Goal: Navigation & Orientation: Find specific page/section

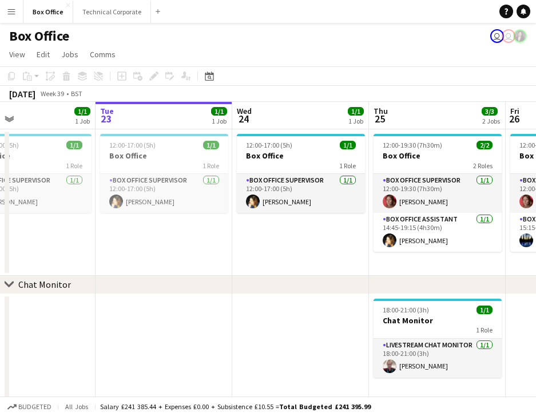
scroll to position [0, 315]
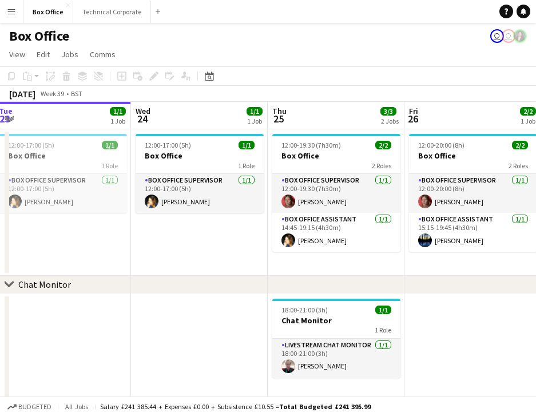
drag, startPoint x: 281, startPoint y: 244, endPoint x: 138, endPoint y: 230, distance: 143.6
click at [139, 230] on app-calendar-viewport "Sat 20 2/2 1 Job Sun 21 2/2 1 Job Mon 22 1/1 1 Job Tue 23 1/1 1 Job Wed 24 1/1 …" at bounding box center [268, 251] width 536 height 299
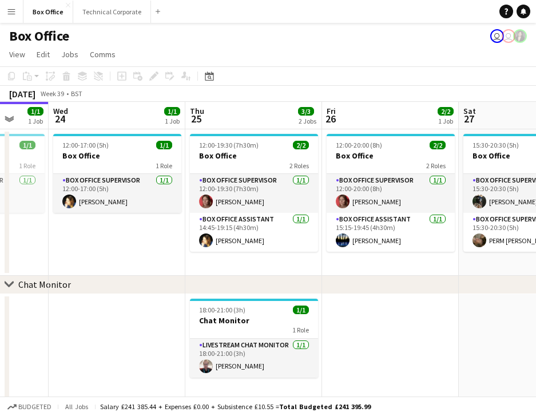
scroll to position [0, 390]
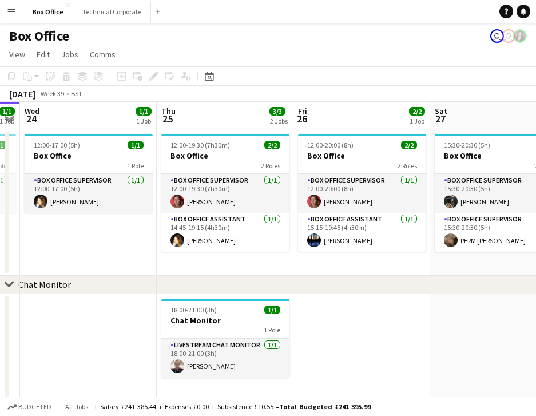
drag, startPoint x: 185, startPoint y: 244, endPoint x: 96, endPoint y: 240, distance: 89.3
click at [96, 240] on app-calendar-viewport "Sun 21 2/2 1 Job Mon 22 1/1 1 Job Tue 23 1/1 1 Job Wed 24 1/1 1 Job Thu 25 3/3 …" at bounding box center [268, 251] width 536 height 299
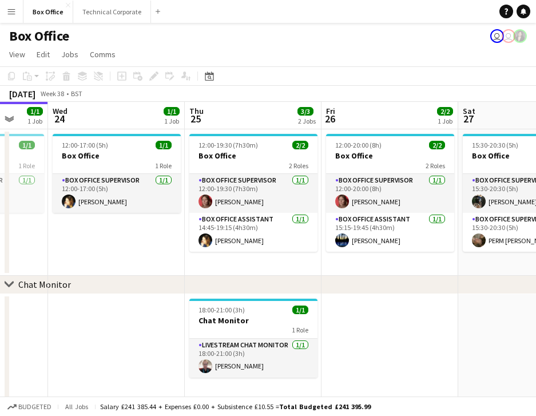
scroll to position [0, 369]
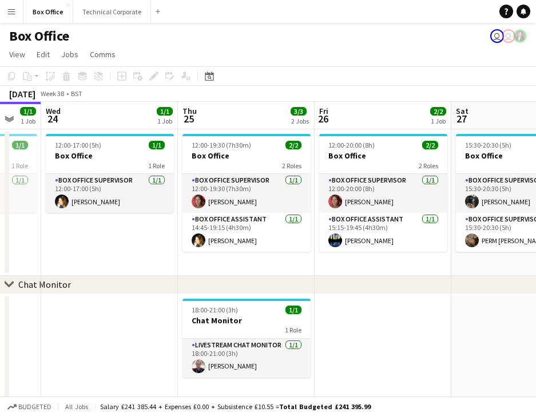
drag, startPoint x: 136, startPoint y: 243, endPoint x: 80, endPoint y: 250, distance: 56.5
click at [80, 250] on app-calendar-viewport "Sun 21 2/2 1 Job Mon 22 1/1 1 Job Tue 23 1/1 1 Job Wed 24 1/1 1 Job Thu 25 3/3 …" at bounding box center [268, 251] width 536 height 299
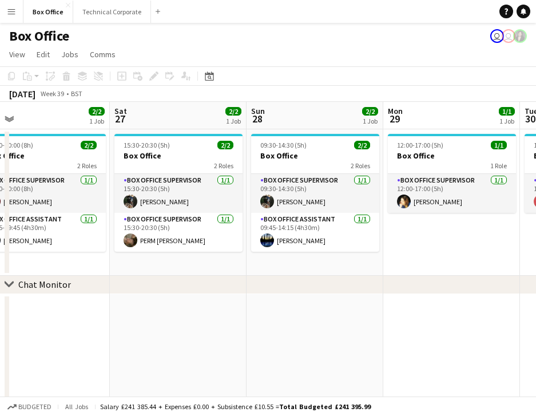
scroll to position [0, 418]
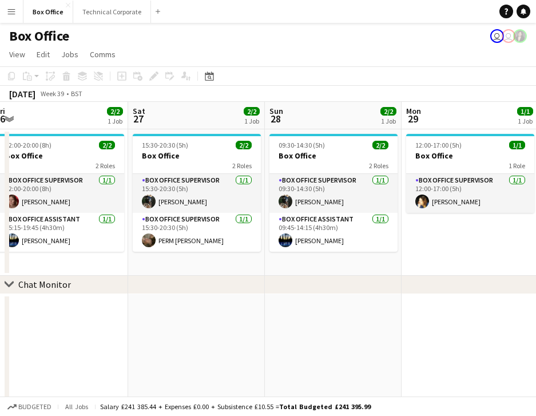
drag, startPoint x: 400, startPoint y: 267, endPoint x: 77, endPoint y: 244, distance: 323.8
click at [77, 244] on app-calendar-viewport "Tue 23 1/1 1 Job Wed 24 1/1 1 Job Thu 25 3/3 2 Jobs Fri 26 2/2 1 Job Sat 27 2/2…" at bounding box center [268, 251] width 536 height 299
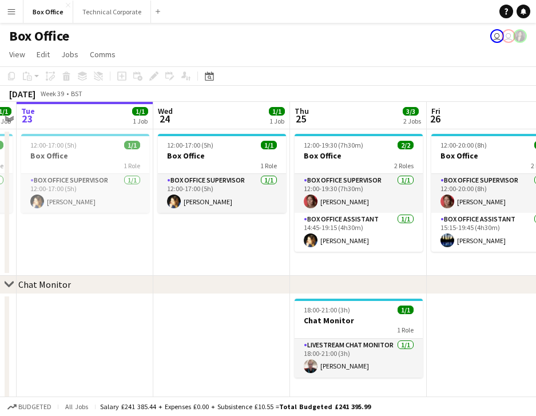
drag, startPoint x: 30, startPoint y: 328, endPoint x: 463, endPoint y: 301, distance: 433.6
click at [463, 301] on app-calendar-viewport "Sun 21 2/2 1 Job Mon 22 1/1 1 Job Tue 23 1/1 1 Job Wed 24 1/1 1 Job Thu 25 3/3 …" at bounding box center [268, 251] width 536 height 299
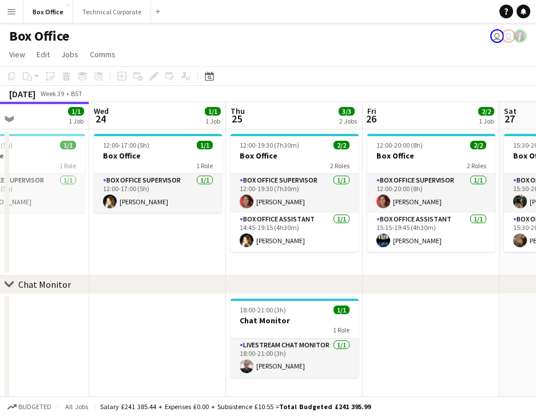
scroll to position [0, 306]
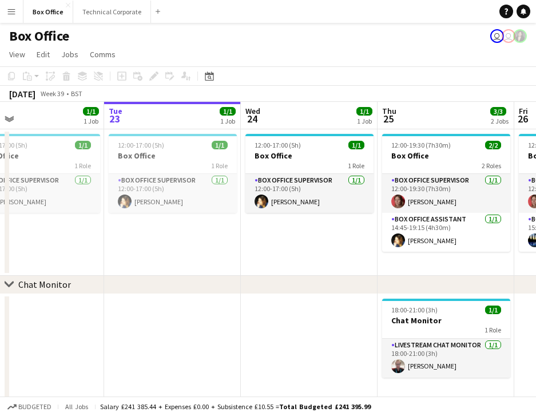
drag, startPoint x: 254, startPoint y: 308, endPoint x: 342, endPoint y: 307, distance: 87.5
click at [342, 307] on app-calendar-viewport "Sat 20 2/2 1 Job Sun 21 2/2 1 Job Mon 22 1/1 1 Job Tue 23 1/1 1 Job Wed 24 1/1 …" at bounding box center [268, 251] width 536 height 299
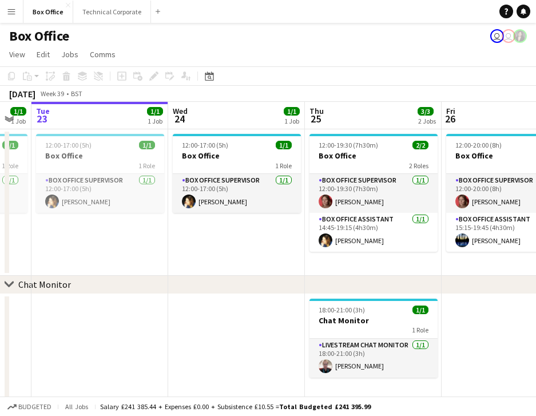
scroll to position [0, 430]
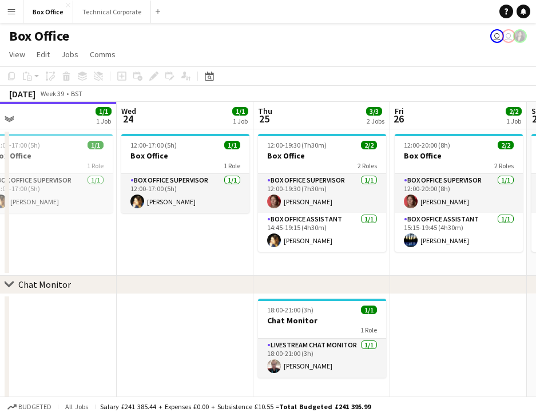
drag, startPoint x: 342, startPoint y: 307, endPoint x: 218, endPoint y: 313, distance: 124.2
click at [218, 313] on app-calendar-viewport "Sat 20 2/2 1 Job Sun 21 2/2 1 Job Mon 22 1/1 1 Job Tue 23 1/1 1 Job Wed 24 1/1 …" at bounding box center [268, 251] width 536 height 299
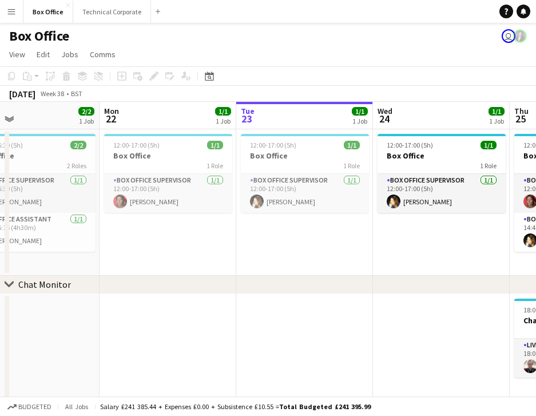
drag, startPoint x: 152, startPoint y: 257, endPoint x: 356, endPoint y: 239, distance: 204.4
click at [420, 213] on app-calendar-viewport "Fri 19 1/2 1 Job Sat 20 2/2 1 Job Sun 21 2/2 1 Job Mon 22 1/1 1 Job Tue 23 1/1 …" at bounding box center [268, 251] width 536 height 299
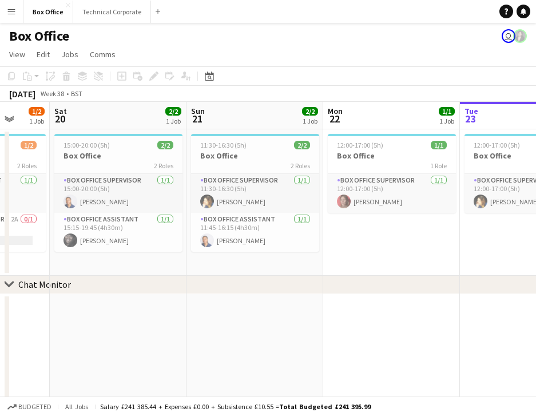
drag, startPoint x: 212, startPoint y: 270, endPoint x: 425, endPoint y: 225, distance: 218.0
click at [425, 225] on app-calendar-viewport "Wed 17 0/2 1 Job Thu 18 2/2 1 Job Fri 19 1/2 1 Job Sat 20 2/2 1 Job Sun 21 2/2 …" at bounding box center [268, 251] width 536 height 299
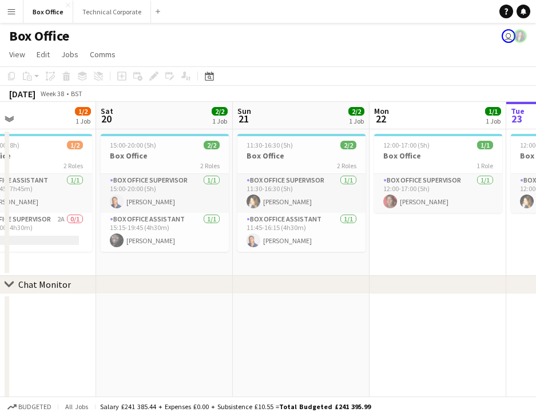
drag, startPoint x: 135, startPoint y: 282, endPoint x: 205, endPoint y: 280, distance: 70.4
click at [211, 280] on div "chevron-right Chat Monitor" at bounding box center [268, 285] width 536 height 18
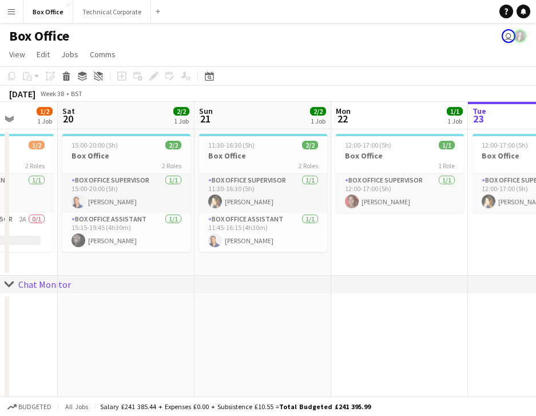
drag, startPoint x: 71, startPoint y: 322, endPoint x: -77, endPoint y: 277, distance: 155.0
click at [0, 277] on html "Menu Boards Boards Boards All jobs Status Workforce Workforce My Workforce Recr…" at bounding box center [268, 210] width 536 height 420
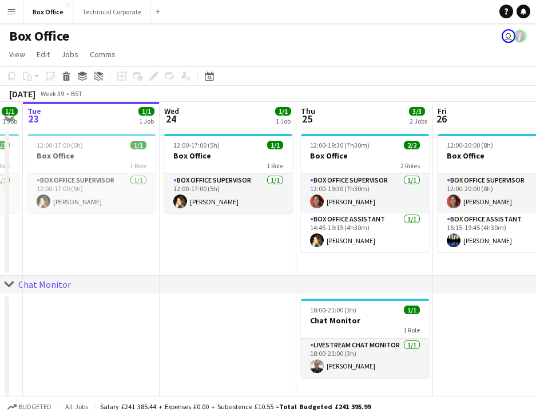
scroll to position [0, 360]
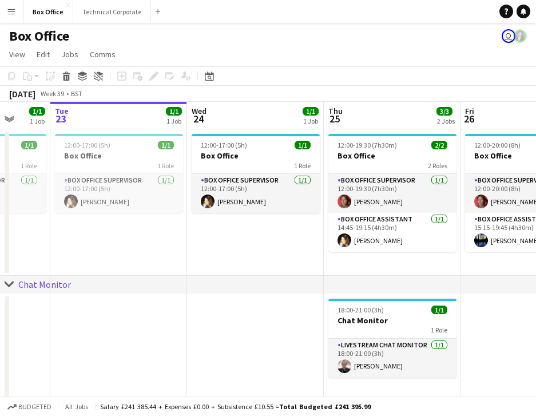
drag, startPoint x: 441, startPoint y: 269, endPoint x: -229, endPoint y: 229, distance: 671.8
click at [0, 229] on html "Menu Boards Boards Boards All jobs Status Workforce Workforce My Workforce Recr…" at bounding box center [268, 210] width 536 height 420
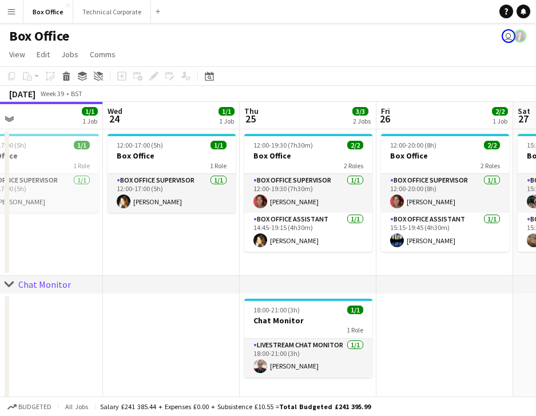
scroll to position [0, 330]
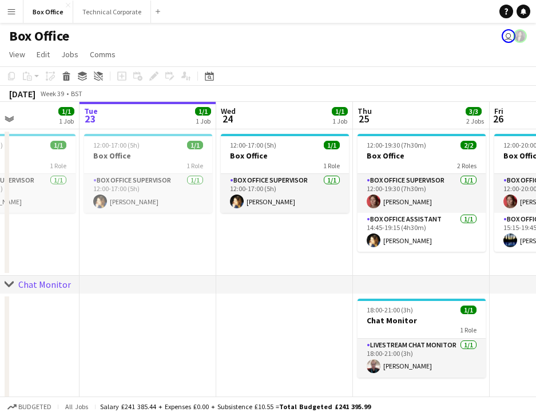
drag, startPoint x: 211, startPoint y: 266, endPoint x: 103, endPoint y: 257, distance: 107.9
click at [103, 257] on app-calendar-viewport "Sat 20 2/2 1 Job Sun 21 2/2 1 Job Mon 22 1/1 1 Job Tue 23 1/1 1 Job Wed 24 1/1 …" at bounding box center [268, 251] width 536 height 299
